Goal: Find specific page/section: Find specific page/section

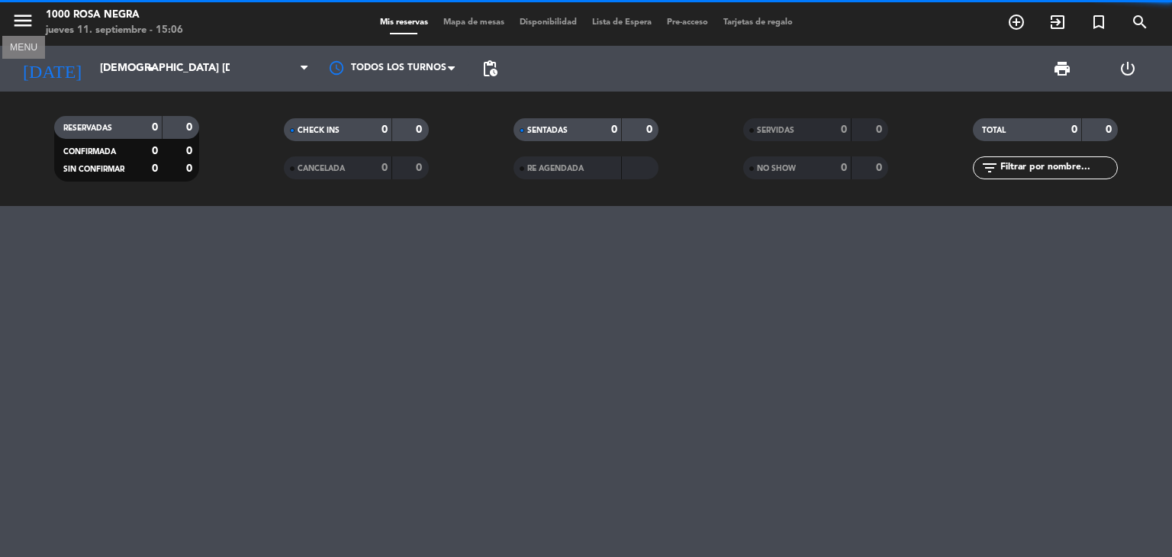
click at [29, 26] on icon "menu" at bounding box center [22, 20] width 23 height 23
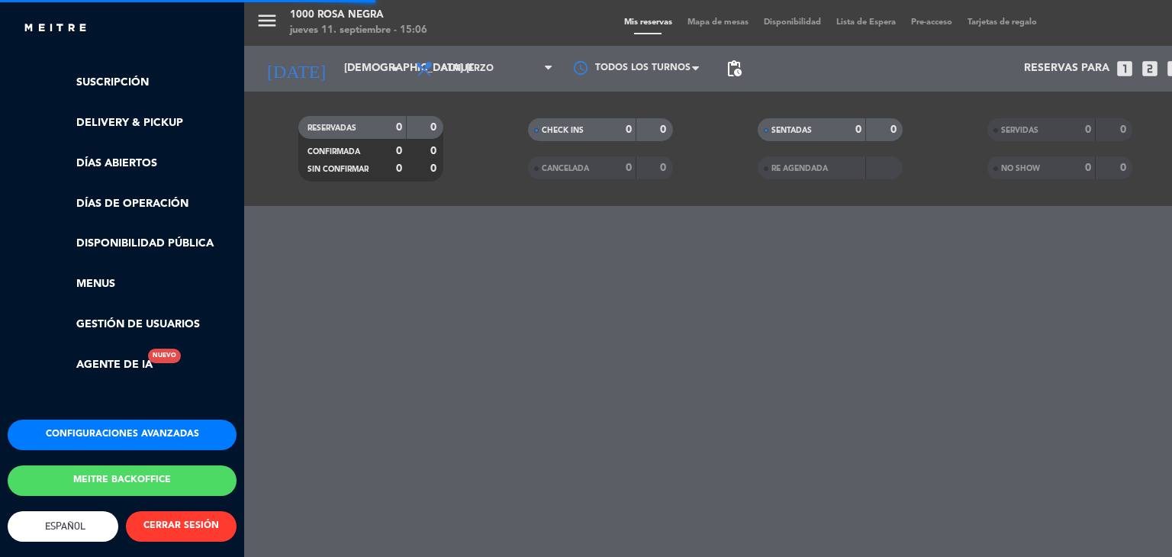
scroll to position [314, 0]
click at [147, 473] on button "Meitre backoffice" at bounding box center [122, 481] width 229 height 31
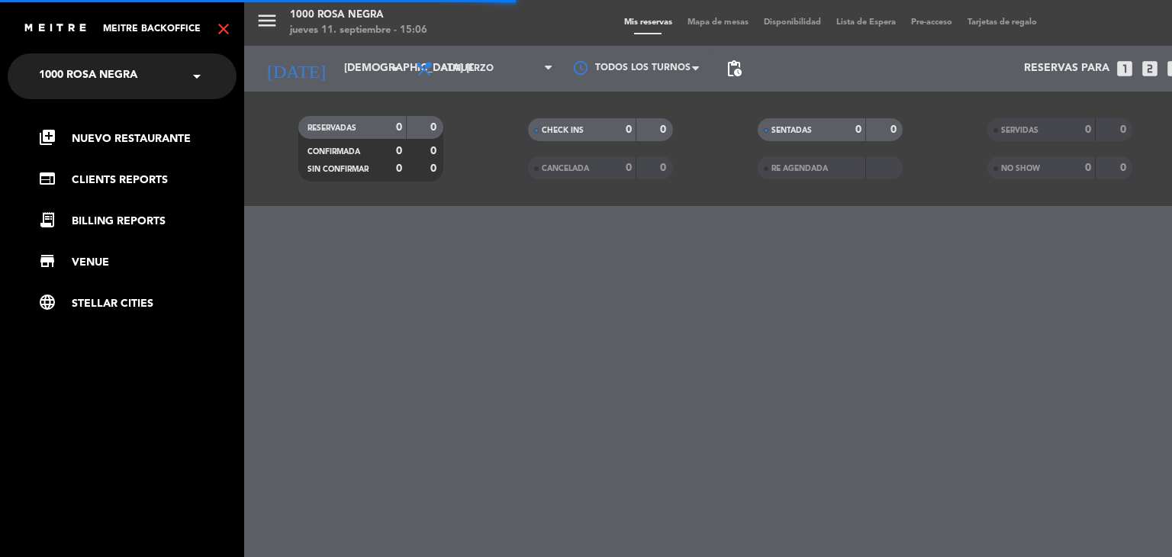
scroll to position [0, 0]
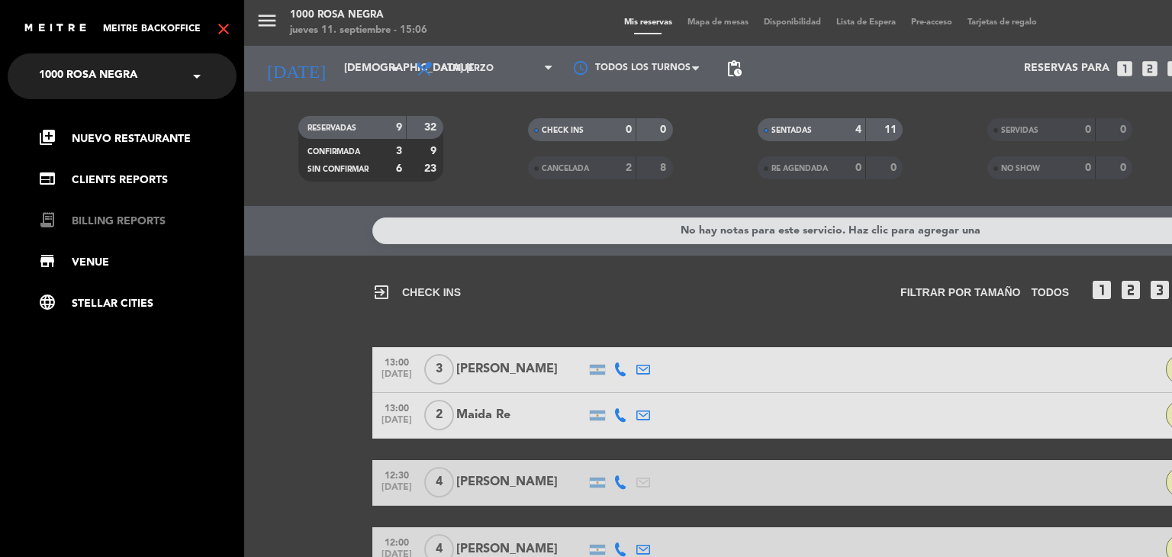
click at [134, 217] on link "receipt_long BILLING REPORTS" at bounding box center [137, 221] width 198 height 18
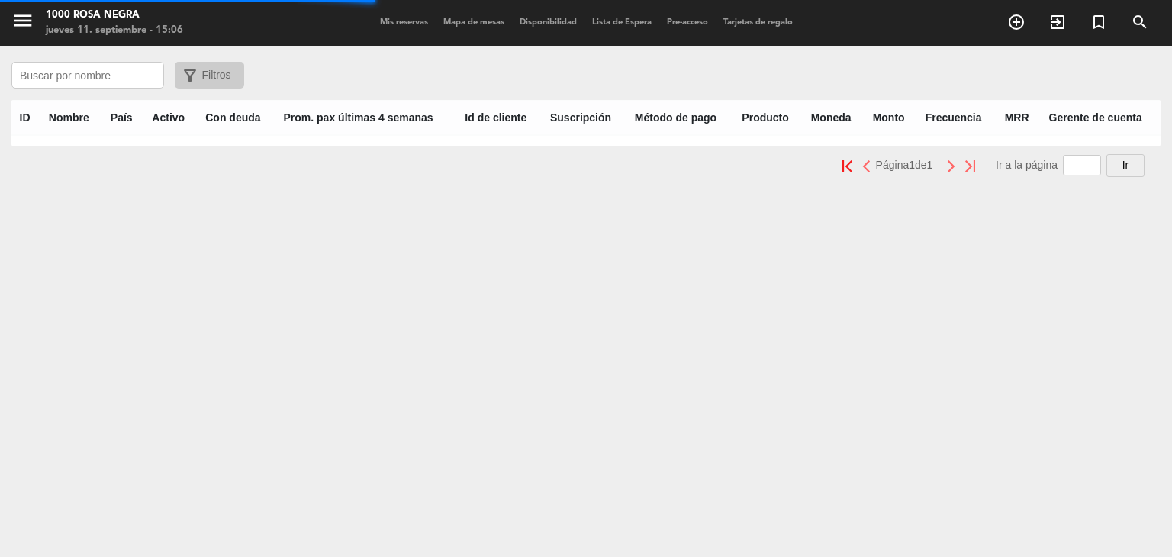
click at [104, 82] on input "text" at bounding box center [87, 75] width 153 height 27
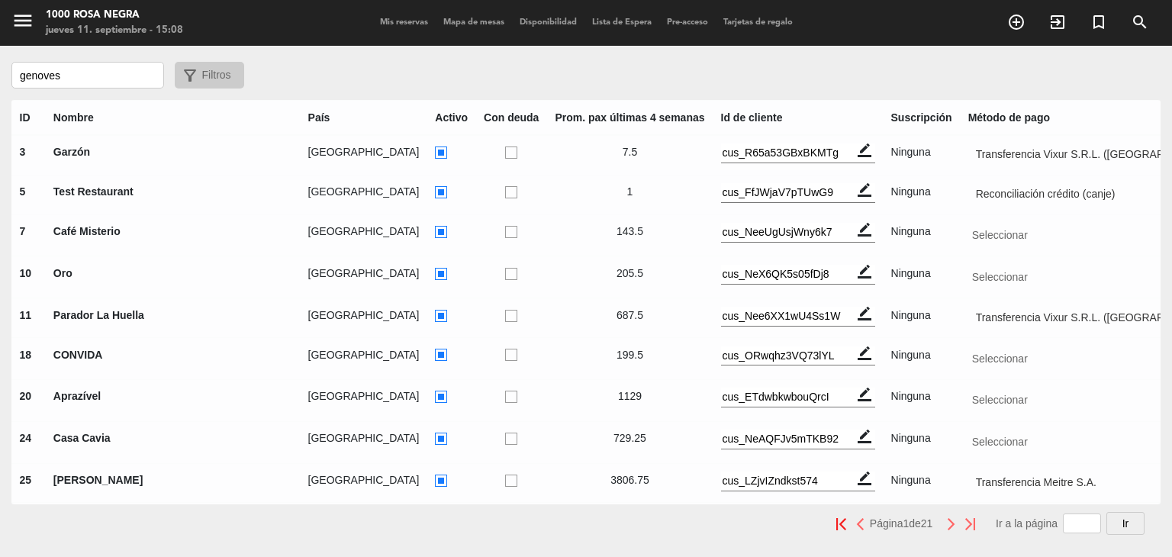
drag, startPoint x: 79, startPoint y: 72, endPoint x: 0, endPoint y: 66, distance: 79.6
click at [0, 66] on div "genoves filter_alt Filtros" at bounding box center [586, 75] width 1172 height 27
type input "ra"
